Goal: Task Accomplishment & Management: Manage account settings

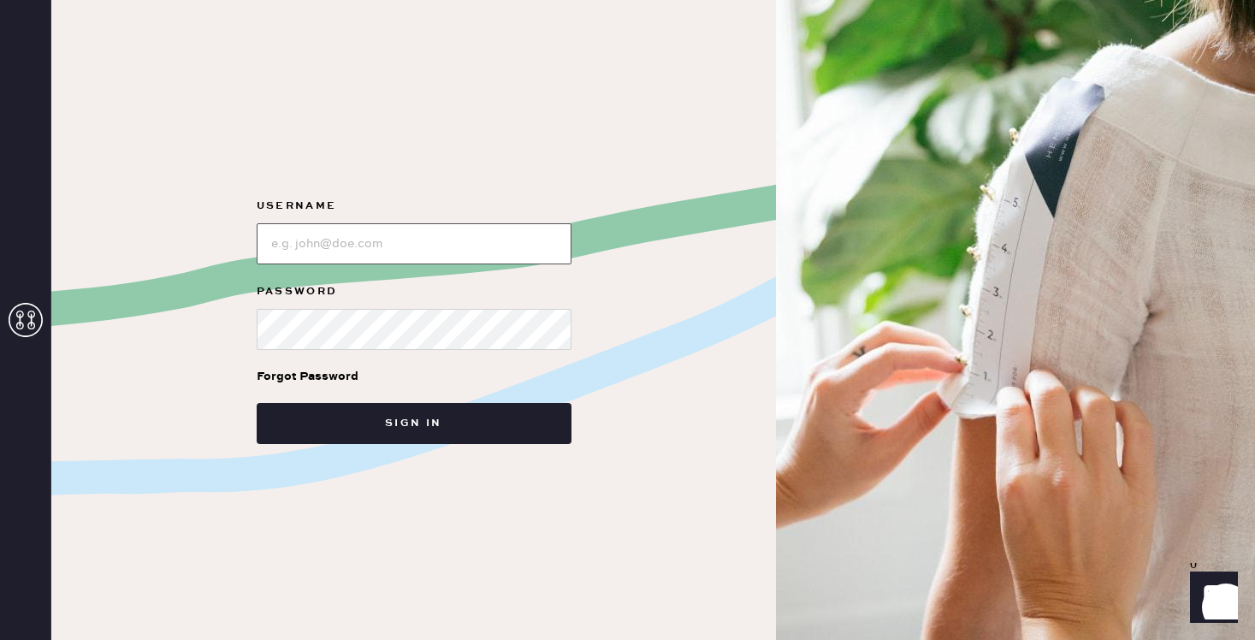
click at [360, 246] on input "loginName" at bounding box center [414, 243] width 315 height 41
type input "reformationsoho"
click at [20, 328] on icon at bounding box center [26, 320] width 34 height 34
click at [392, 236] on input "loginName" at bounding box center [414, 243] width 315 height 41
type input "reformationsoho"
